Goal: Task Accomplishment & Management: Manage account settings

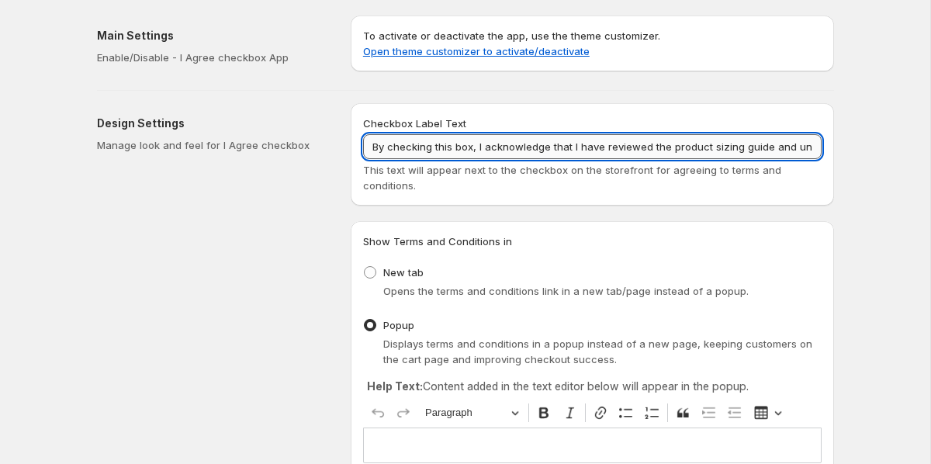
click at [461, 149] on input "By checking this box, I acknowledge that I have reviewed the product sizing gui…" at bounding box center [592, 146] width 459 height 25
paste input "I acknowledge that I’ve checked the sizing guide and understand my fit. Returns…"
drag, startPoint x: 443, startPoint y: 149, endPoint x: 293, endPoint y: 130, distance: 151.8
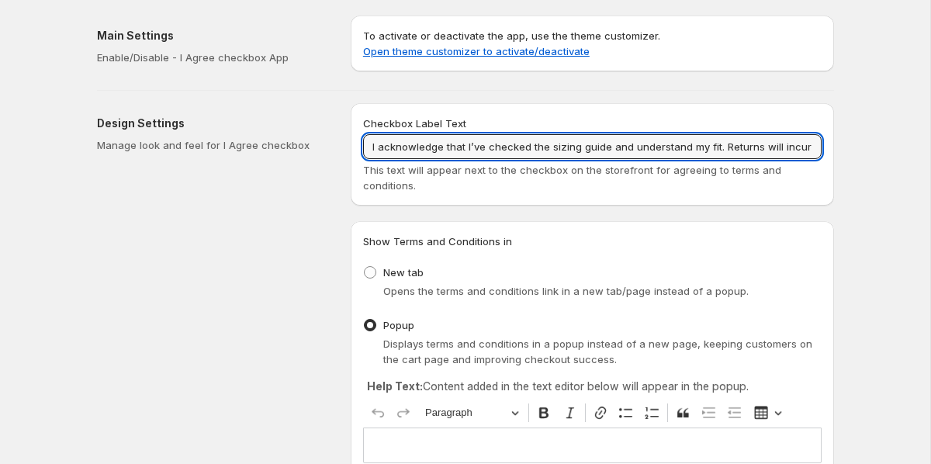
click at [397, 146] on input "I acknowledge that I’ve checked the sizing guide and understand my fit. Returns…" at bounding box center [592, 146] width 459 height 25
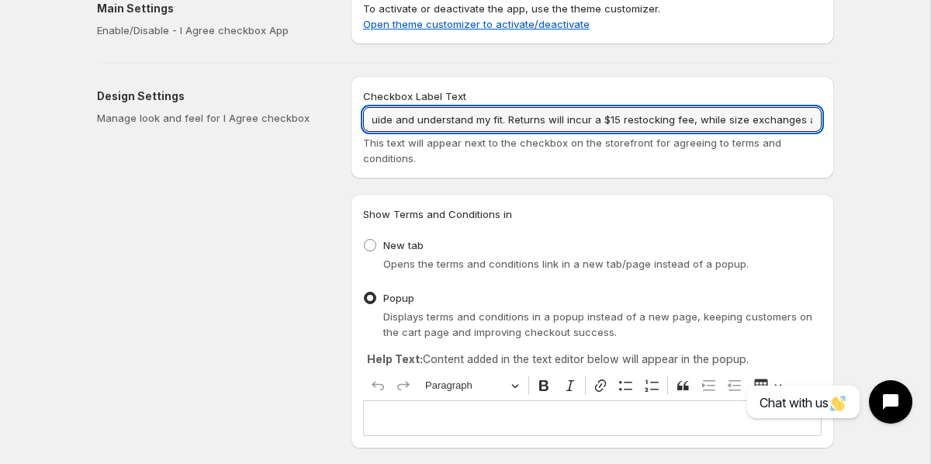
scroll to position [0, 252]
drag, startPoint x: 463, startPoint y: 121, endPoint x: 827, endPoint y: 115, distance: 364.9
click at [827, 114] on div "Checkbox Label Text I acknowledge that I’ve checked the sizing guide and unders…" at bounding box center [593, 127] width 484 height 102
click at [811, 119] on input "I acknowledge that I’ve checked the sizing guide and understand my fit. Returns…" at bounding box center [592, 119] width 459 height 25
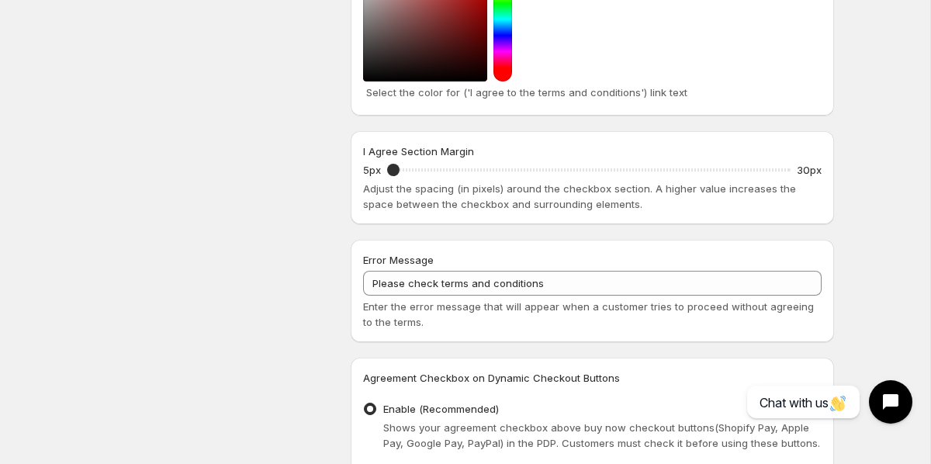
scroll to position [855, 0]
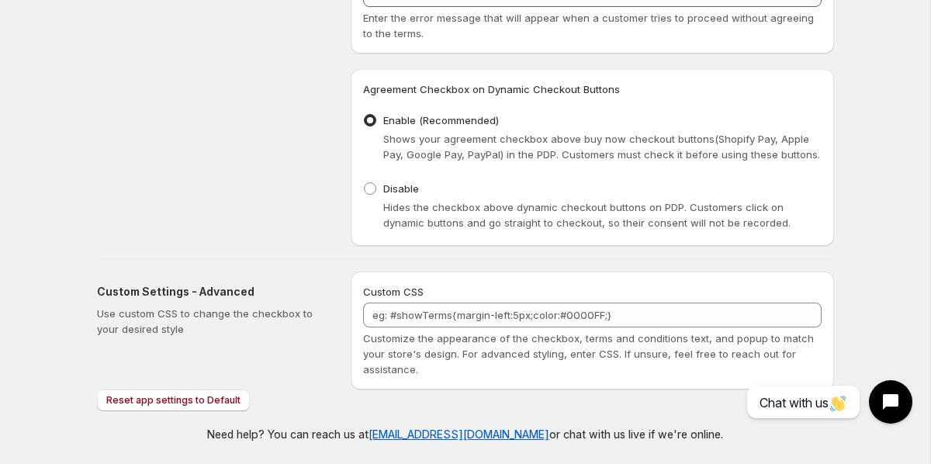
type input "I acknowledge that I’ve checked the sizing guide and understand my fit. Returns…"
